Goal: Task Accomplishment & Management: Use online tool/utility

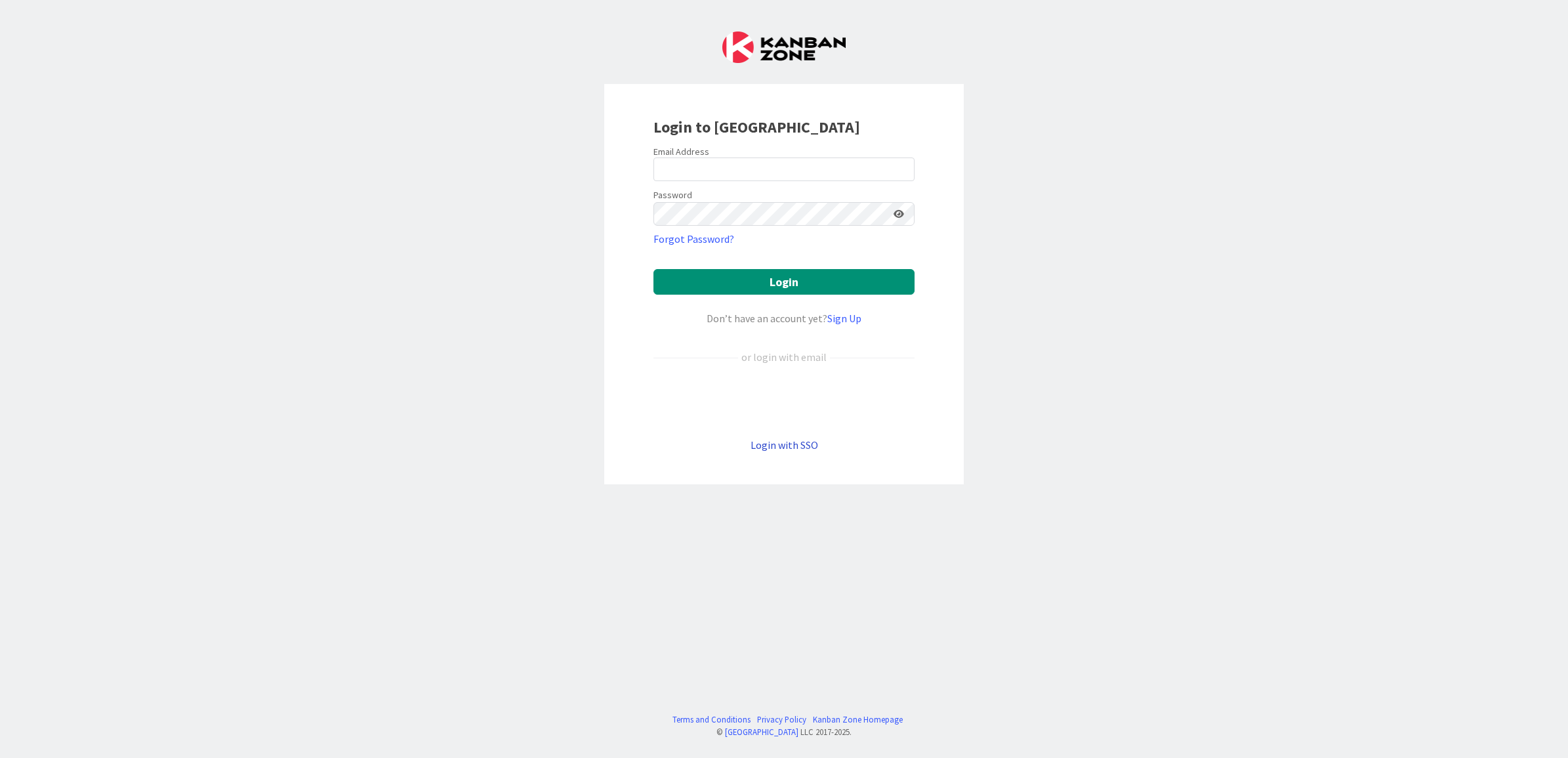
click at [795, 444] on link "Login with SSO" at bounding box center [784, 445] width 68 height 13
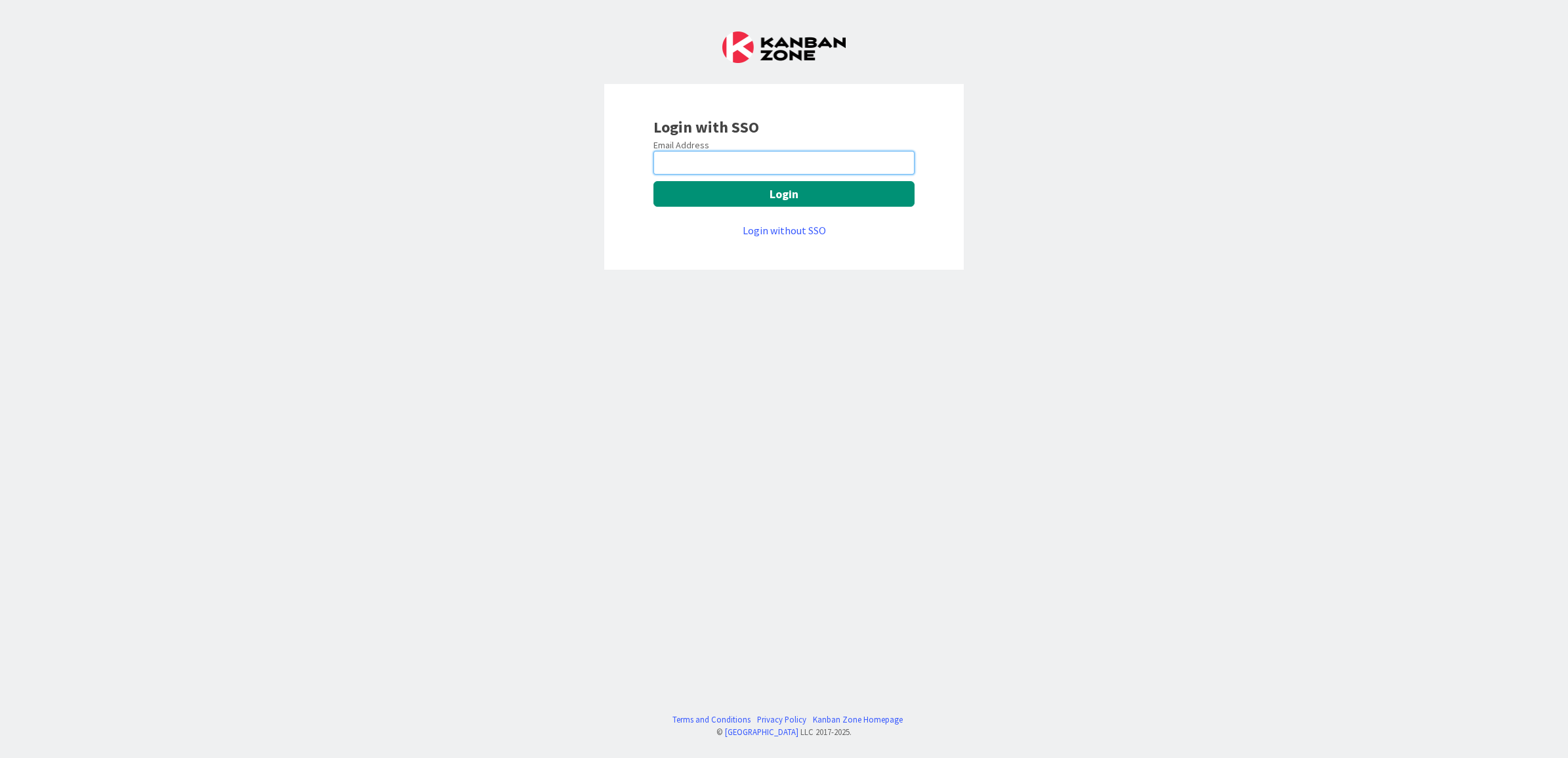
click at [703, 163] on input "email" at bounding box center [784, 163] width 261 height 24
type input "[EMAIL_ADDRESS][DOMAIN_NAME]"
click at [765, 192] on button "Login" at bounding box center [784, 194] width 261 height 26
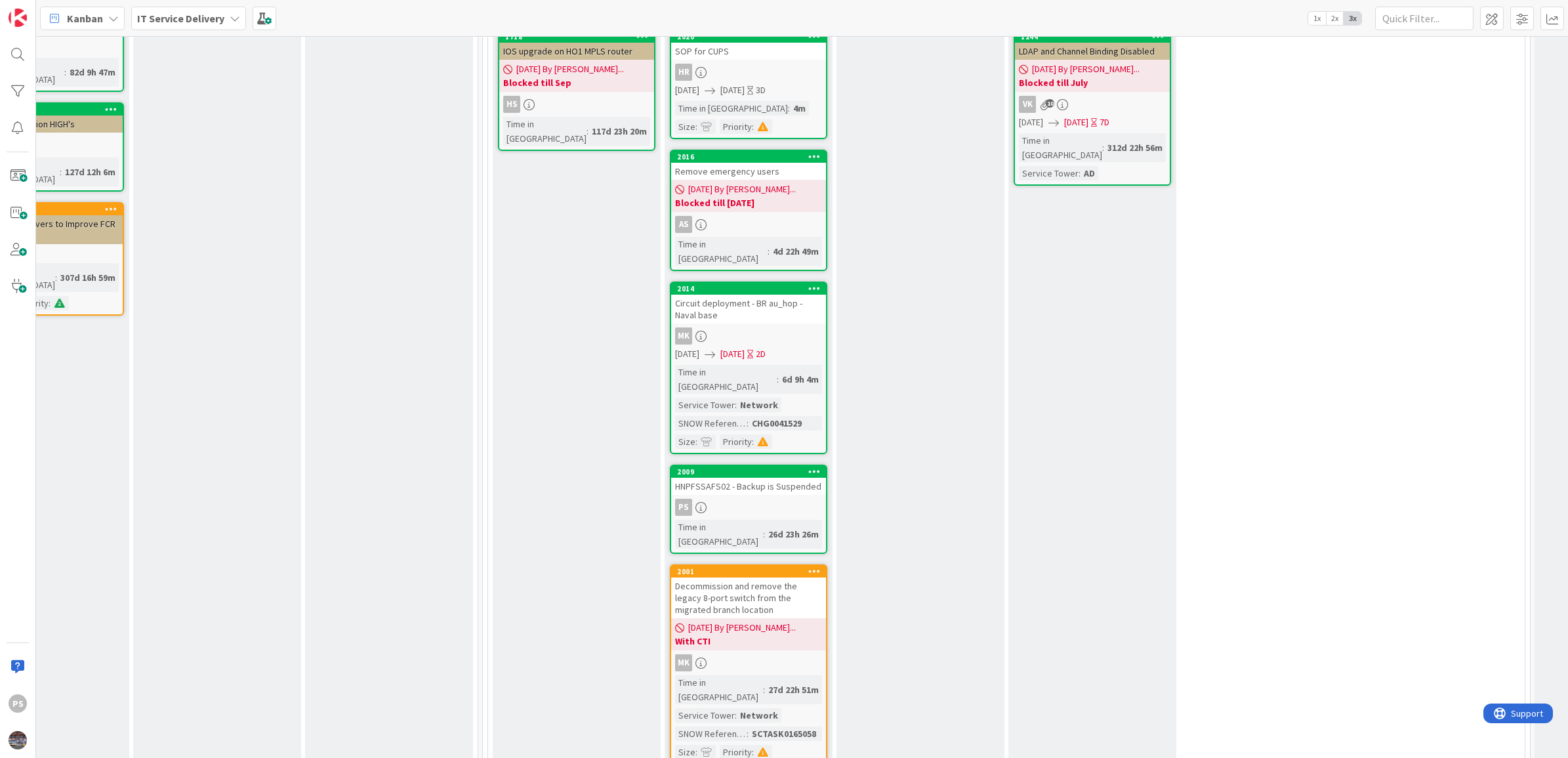
scroll to position [738, 428]
